Goal: Transaction & Acquisition: Purchase product/service

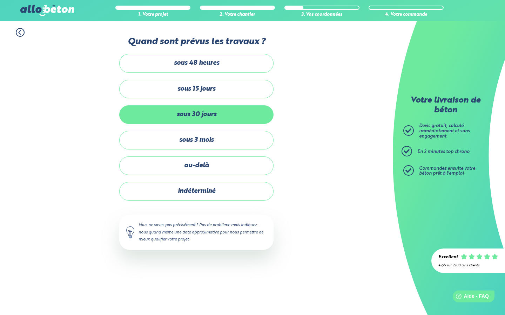
click at [218, 115] on label "sous 30 jours" at bounding box center [196, 114] width 154 height 19
click at [0, 0] on input "sous 30 jours" at bounding box center [0, 0] width 0 height 0
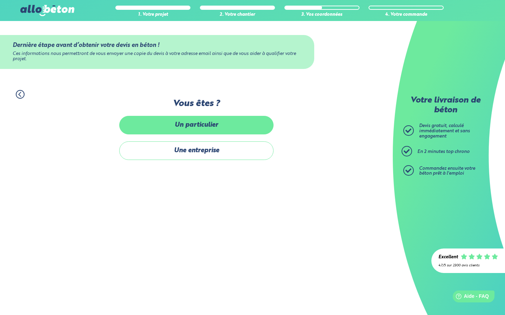
click at [216, 126] on label "Un particulier" at bounding box center [196, 125] width 154 height 19
click at [0, 0] on input "Un particulier" at bounding box center [0, 0] width 0 height 0
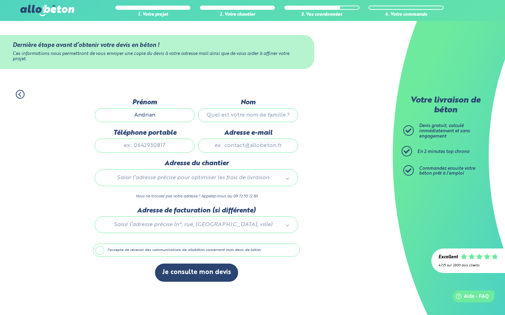
type input "Andrian"
type input "Sturza"
type input "0634451833"
click at [255, 139] on div "Adresse e-mail" at bounding box center [247, 144] width 103 height 30
type input "sturza2005@yahoo.com"
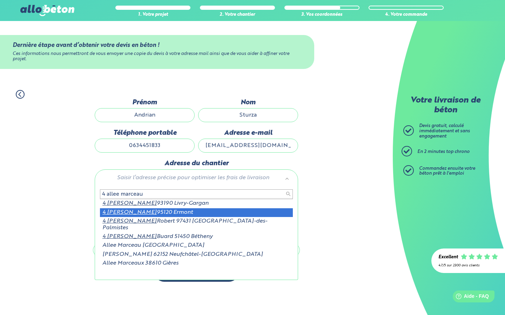
type input "4 allee marceau"
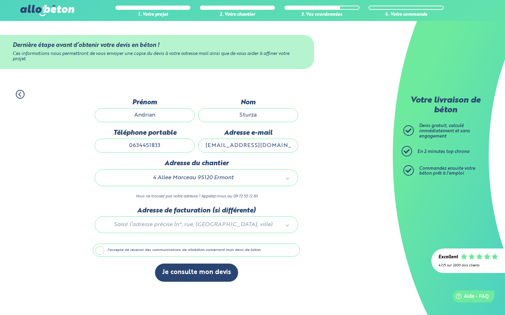
click at [98, 249] on label "J'accepte de recevoir des communications de allobéton concernant mon devis de b…" at bounding box center [196, 250] width 207 height 13
click at [0, 0] on input "J'accepte de recevoir des communications de allobéton concernant mon devis de b…" at bounding box center [0, 0] width 0 height 0
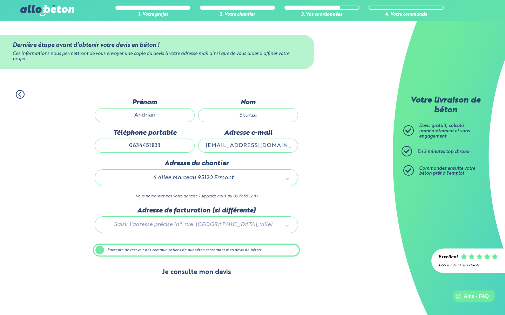
click at [182, 276] on button "Je consulte mon devis" at bounding box center [196, 273] width 83 height 18
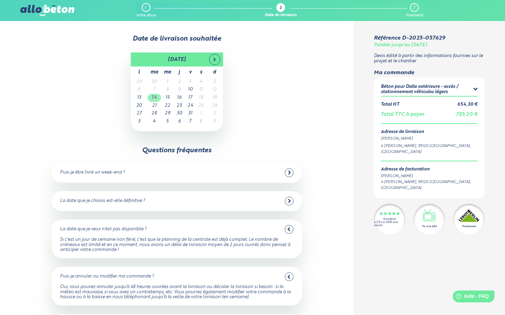
click at [155, 95] on td "14" at bounding box center [154, 98] width 13 height 8
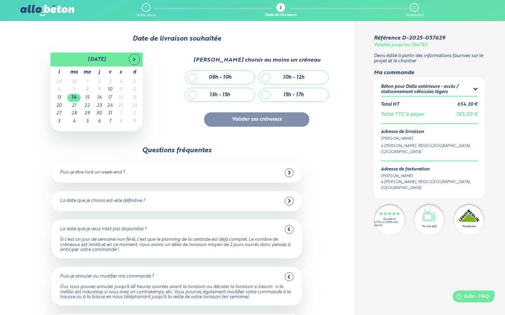
click at [233, 73] on div "08h - 10h" at bounding box center [219, 77] width 69 height 13
checkbox input "true"
click at [246, 117] on button "Valider ces créneaux" at bounding box center [256, 119] width 105 height 14
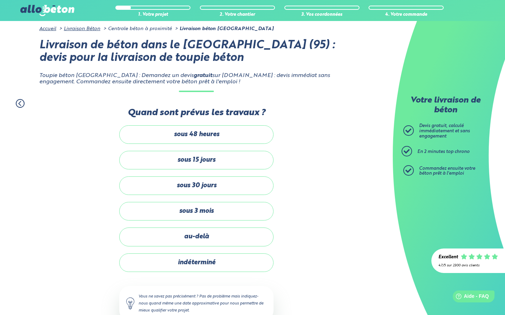
scroll to position [7, 0]
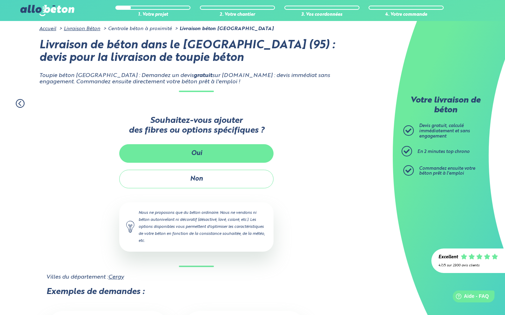
click at [212, 146] on button "Oui" at bounding box center [196, 153] width 154 height 19
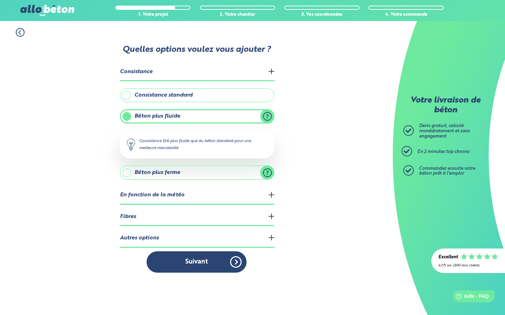
click at [272, 212] on legend "Fibres" at bounding box center [197, 218] width 154 height 18
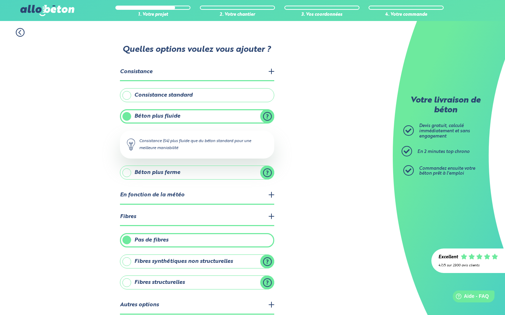
click at [97, 272] on div "1. Votre projet 2. Votre chantier 3. Vos coordonnées 4. Votre commande Quelles …" at bounding box center [196, 184] width 393 height 326
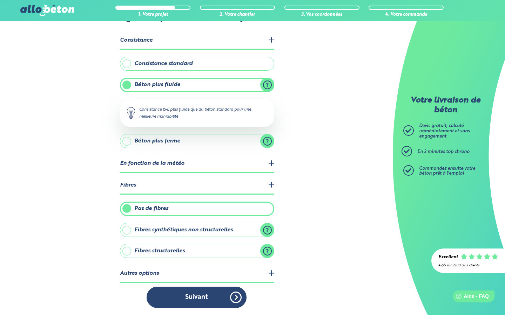
scroll to position [29, 0]
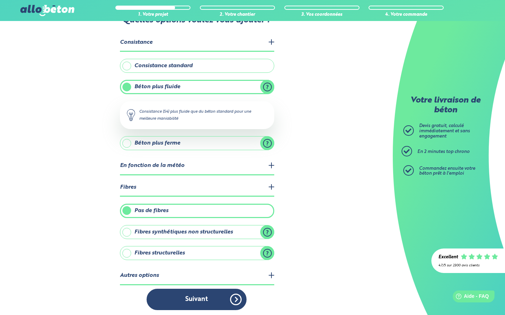
click at [269, 273] on legend "Autres options" at bounding box center [197, 276] width 154 height 18
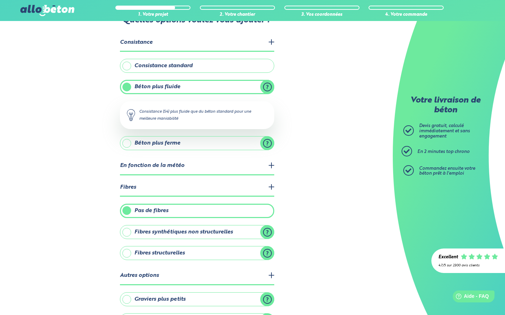
click at [52, 260] on div "1. Votre projet 2. Votre chantier 3. Vos coordonnées 4. Votre commande Quelles …" at bounding box center [196, 178] width 393 height 372
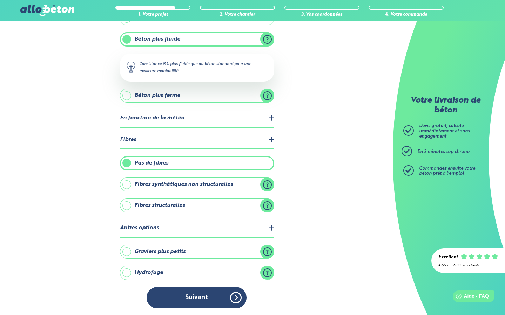
scroll to position [75, 0]
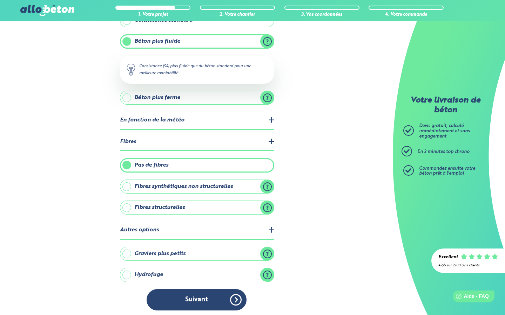
click at [77, 203] on div "1. Votre projet 2. Votre chantier 3. Vos coordonnées 4. Votre commande Quelles …" at bounding box center [196, 132] width 393 height 372
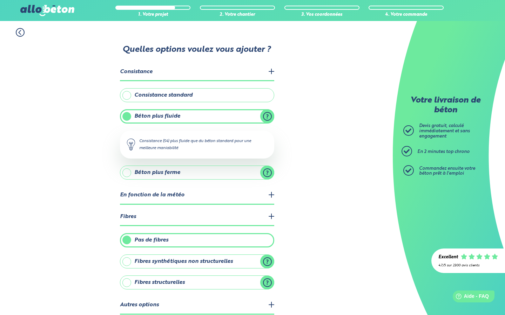
scroll to position [0, 0]
click at [267, 74] on legend "Consistance" at bounding box center [197, 72] width 154 height 18
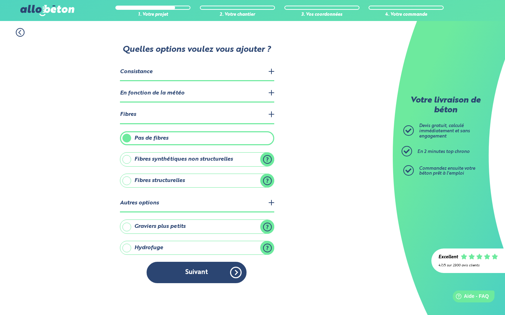
click at [271, 73] on legend "Consistance" at bounding box center [197, 72] width 154 height 18
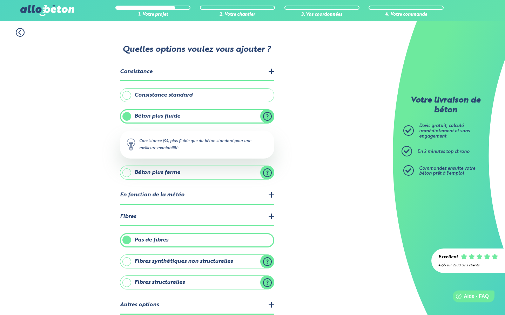
click at [274, 216] on div "1. Votre projet 2. Votre chantier 3. Vos coordonnées 4. Votre commande Quelles …" at bounding box center [196, 207] width 393 height 372
click at [271, 214] on legend "Fibres" at bounding box center [197, 218] width 154 height 18
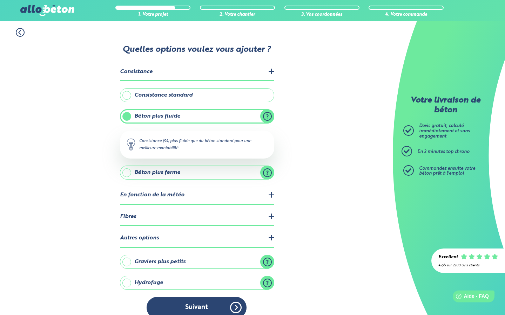
click at [271, 195] on legend "En fonction de la météo" at bounding box center [197, 196] width 154 height 18
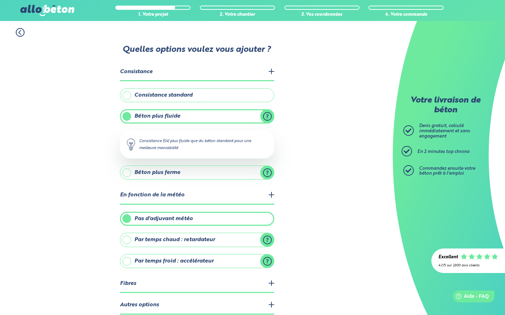
click at [77, 237] on div "1. Votre projet 2. Votre chantier 3. Vos coordonnées 4. Votre commande Quelles …" at bounding box center [196, 207] width 393 height 372
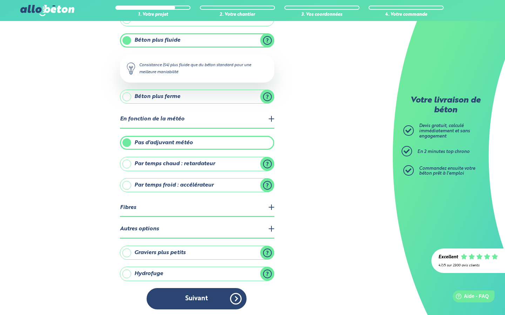
scroll to position [75, 0]
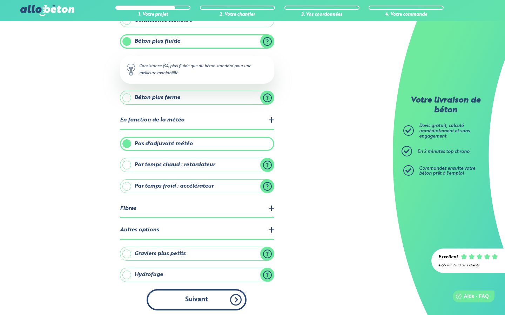
click at [187, 296] on button "Suivant" at bounding box center [196, 299] width 100 height 21
